Goal: Transaction & Acquisition: Purchase product/service

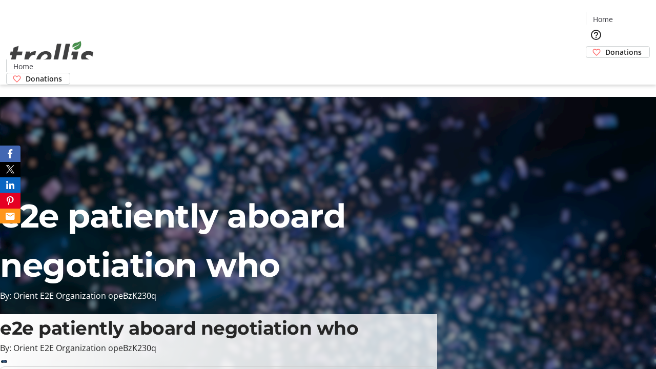
click at [605, 47] on span "Donations" at bounding box center [623, 52] width 36 height 11
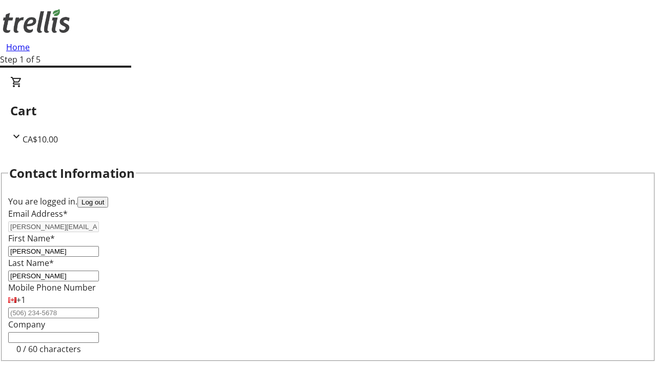
select select "CA"
type input "[STREET_ADDRESS][PERSON_NAME]"
type input "Kelowna"
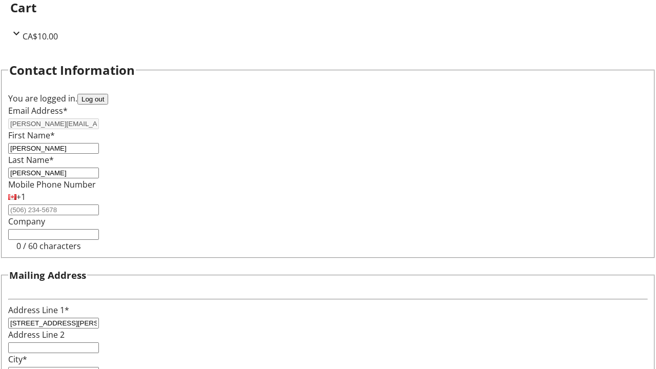
select select "BC"
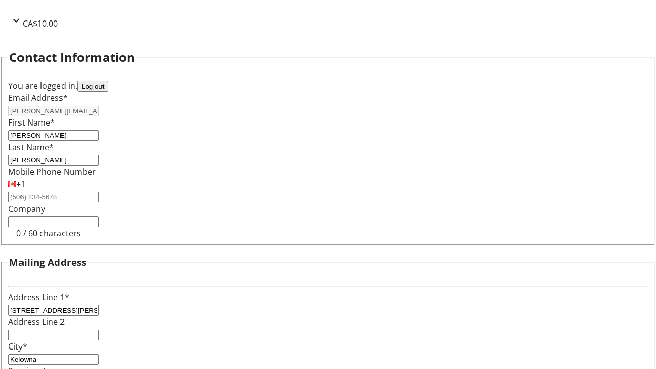
type input "Kelowna"
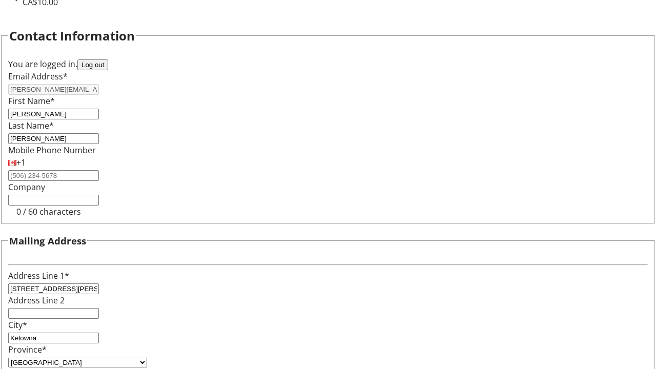
type input "V1Y 0C2"
